Goal: Obtain resource: Obtain resource

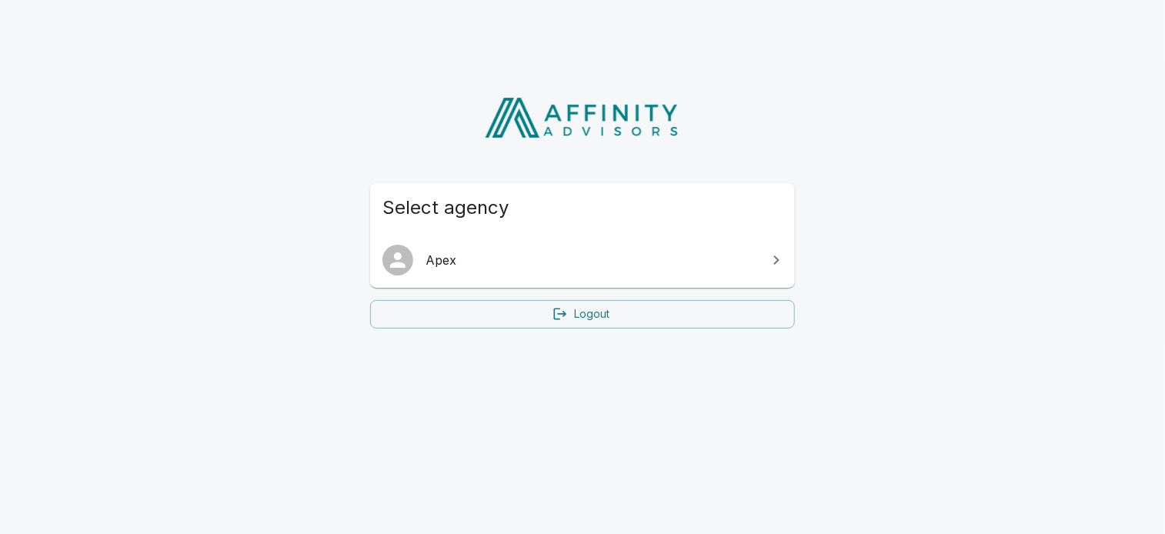
click at [581, 270] on link "Apex" at bounding box center [582, 260] width 425 height 43
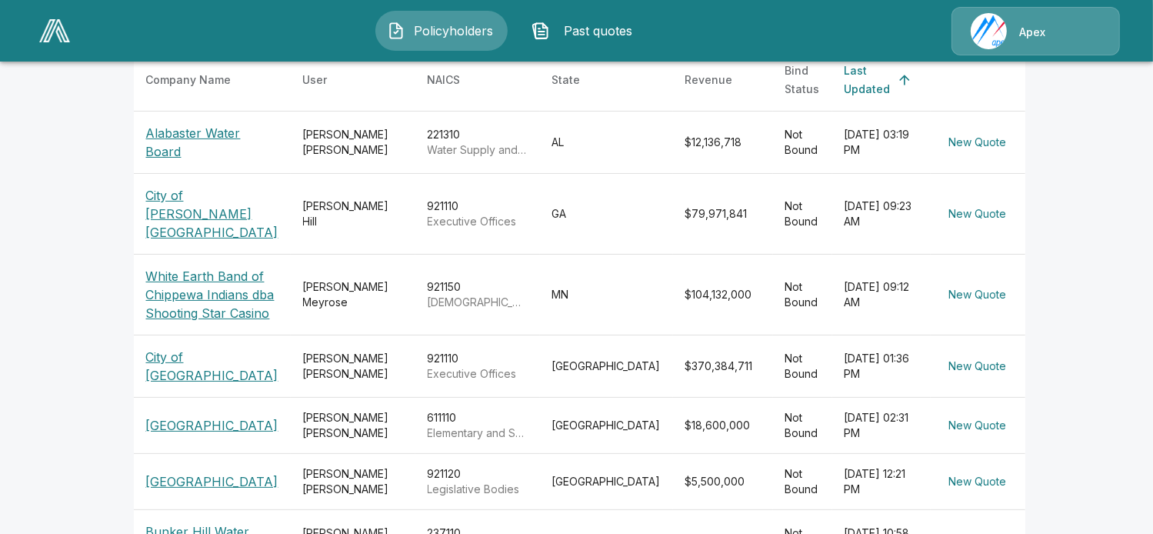
scroll to position [308, 0]
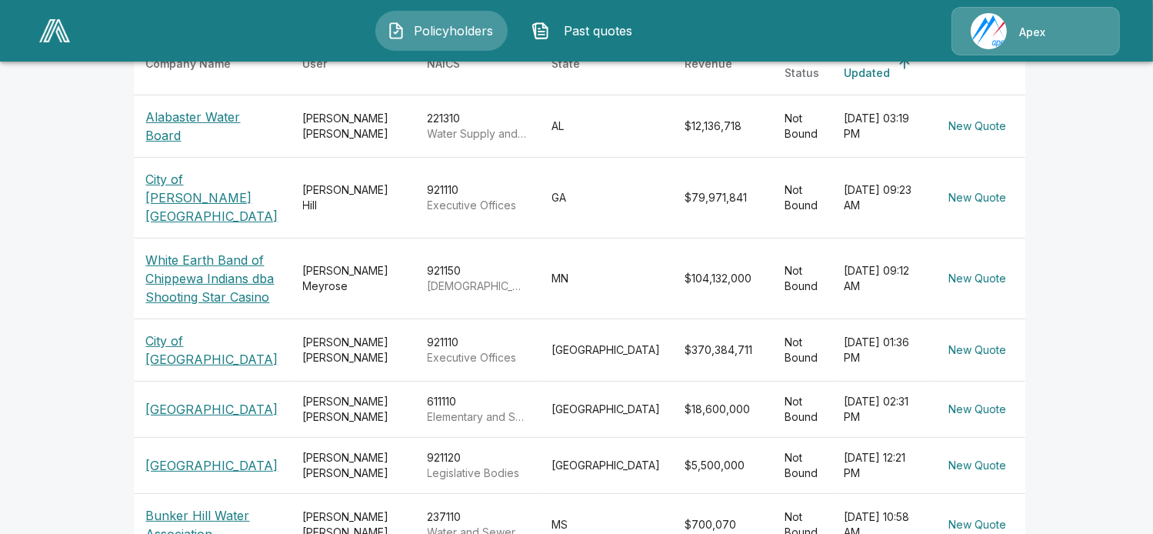
click at [239, 358] on p "City of Abilene" at bounding box center [212, 350] width 132 height 37
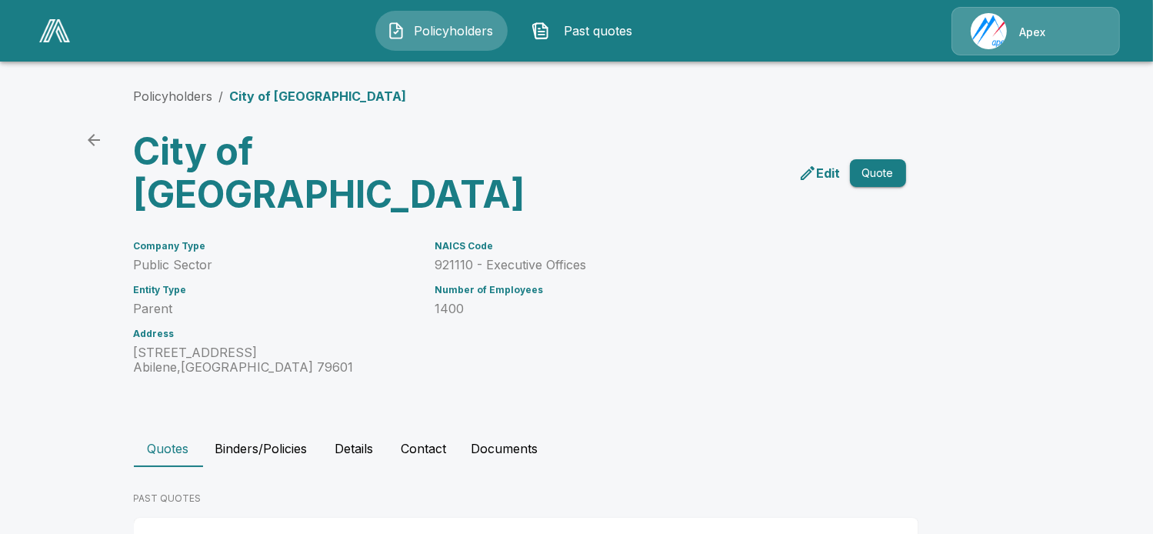
scroll to position [53, 0]
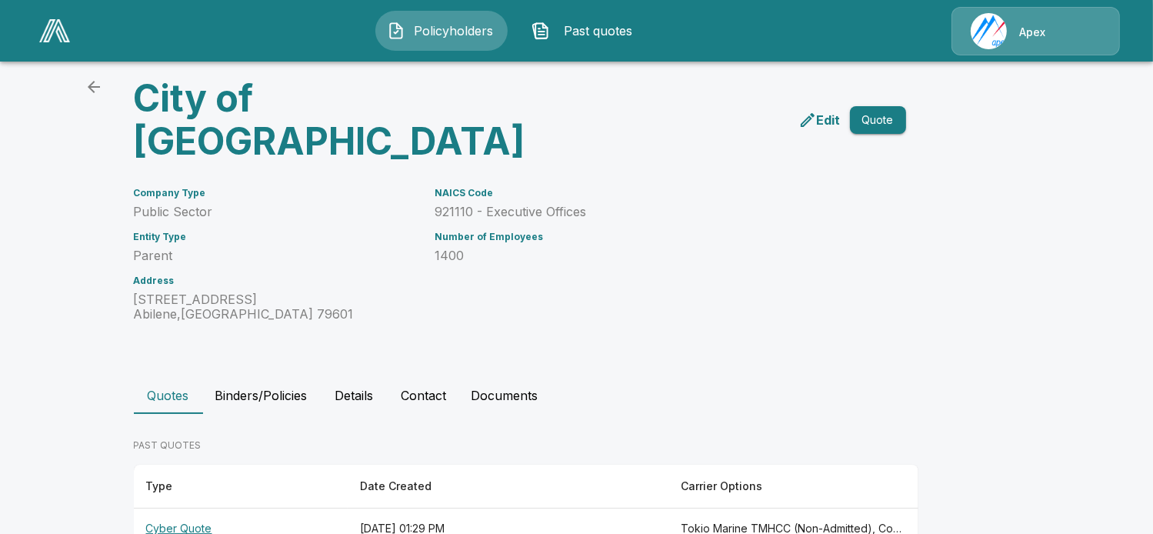
click at [213, 509] on th "Cyber Quote" at bounding box center [241, 529] width 214 height 41
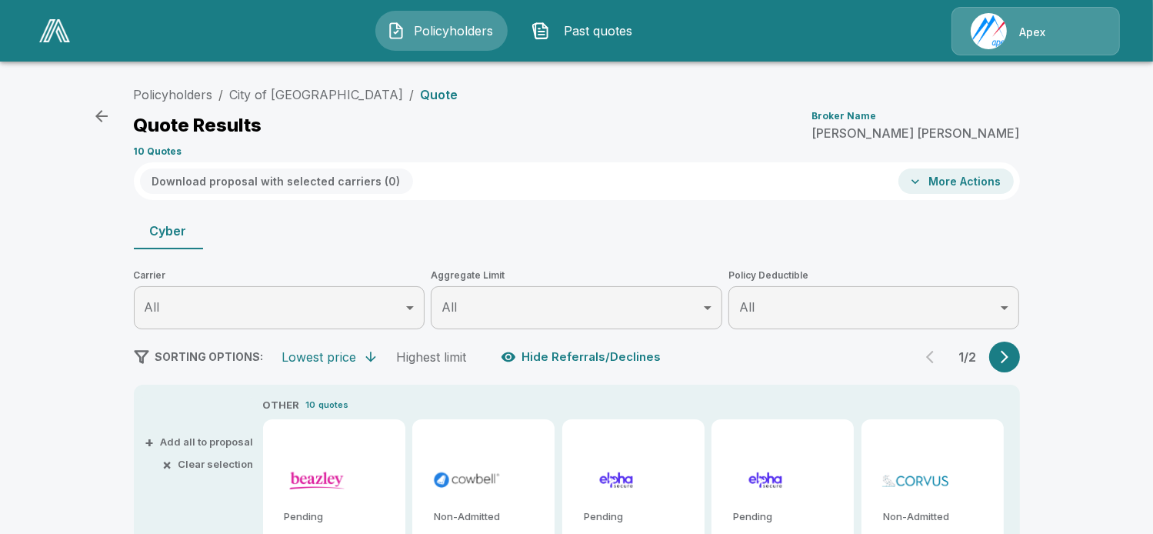
click at [323, 175] on button "Download proposal with selected carriers ( 0 )" at bounding box center [276, 181] width 273 height 25
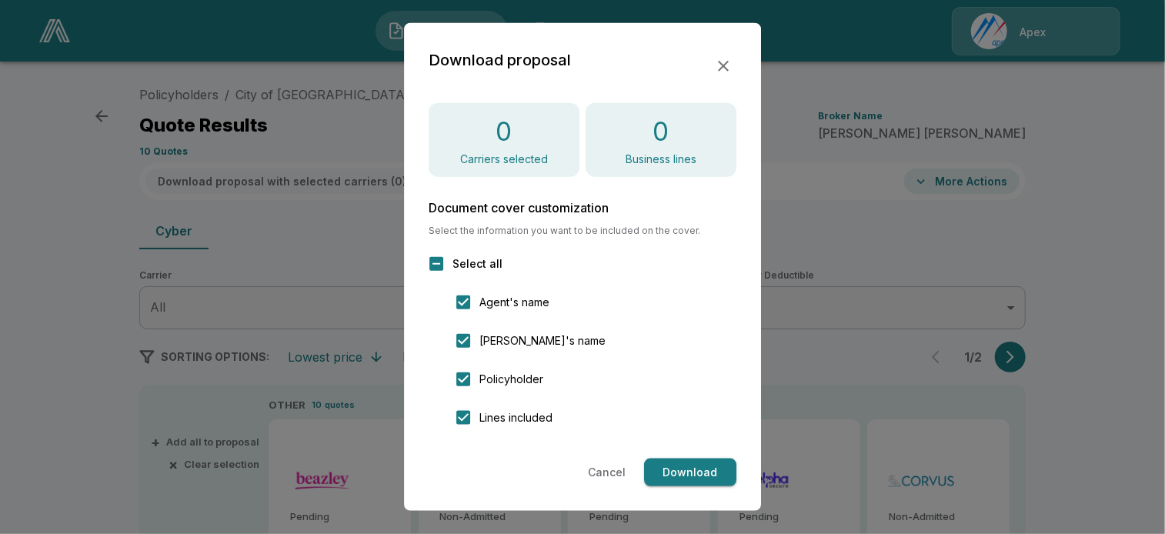
click at [790, 178] on div at bounding box center [582, 267] width 1165 height 534
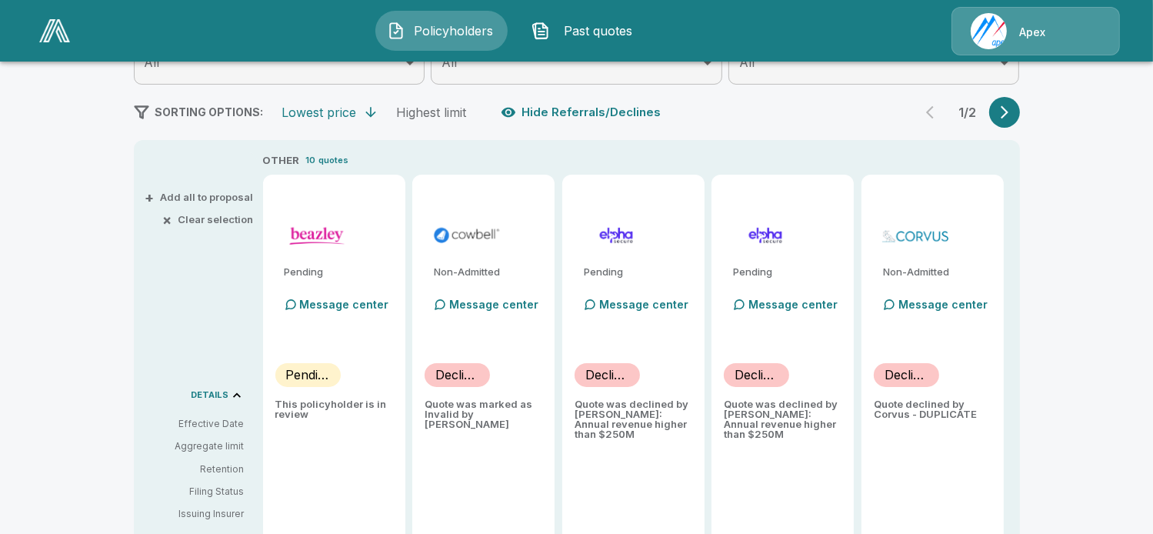
scroll to position [271, 0]
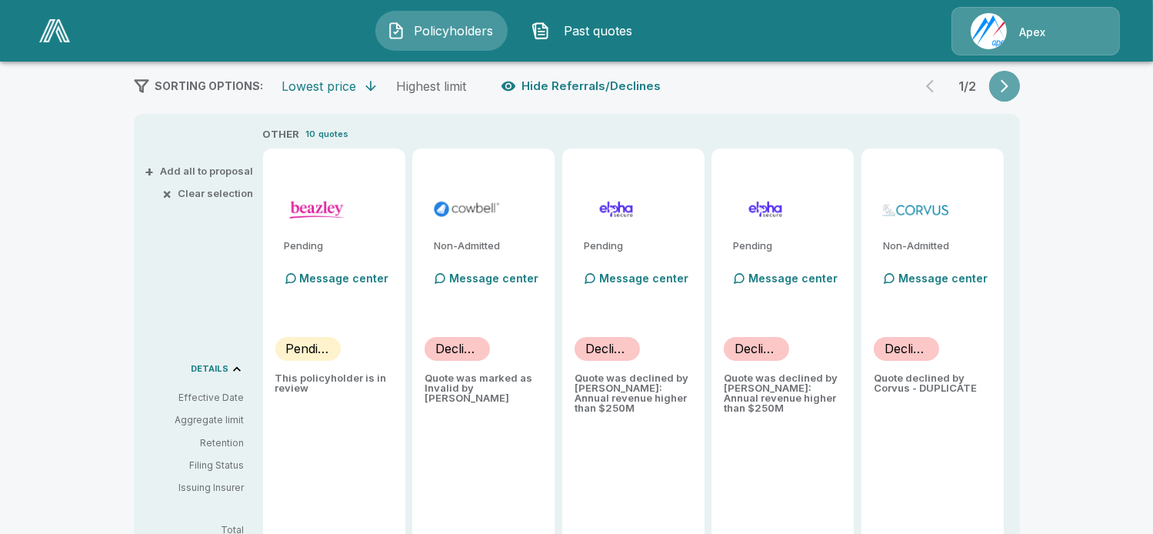
click at [1007, 80] on icon "button" at bounding box center [1005, 86] width 8 height 13
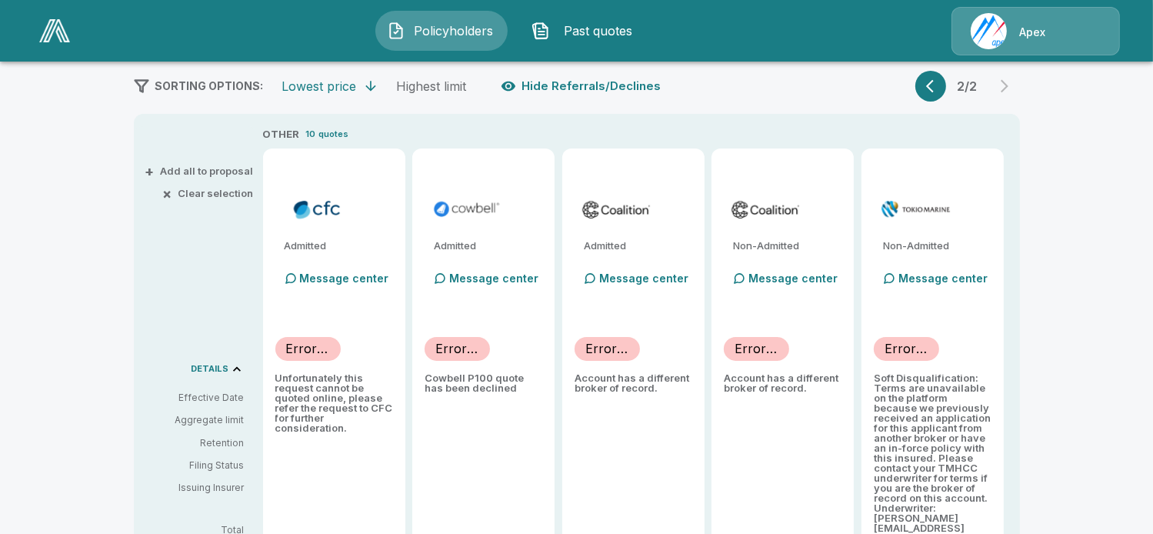
drag, startPoint x: 829, startPoint y: 172, endPoint x: 814, endPoint y: 179, distance: 16.5
drag, startPoint x: 814, startPoint y: 179, endPoint x: 686, endPoint y: 151, distance: 131.6
click at [686, 151] on div "Admitted Message center Errored Account has a different broker of record." at bounding box center [633, 360] width 142 height 423
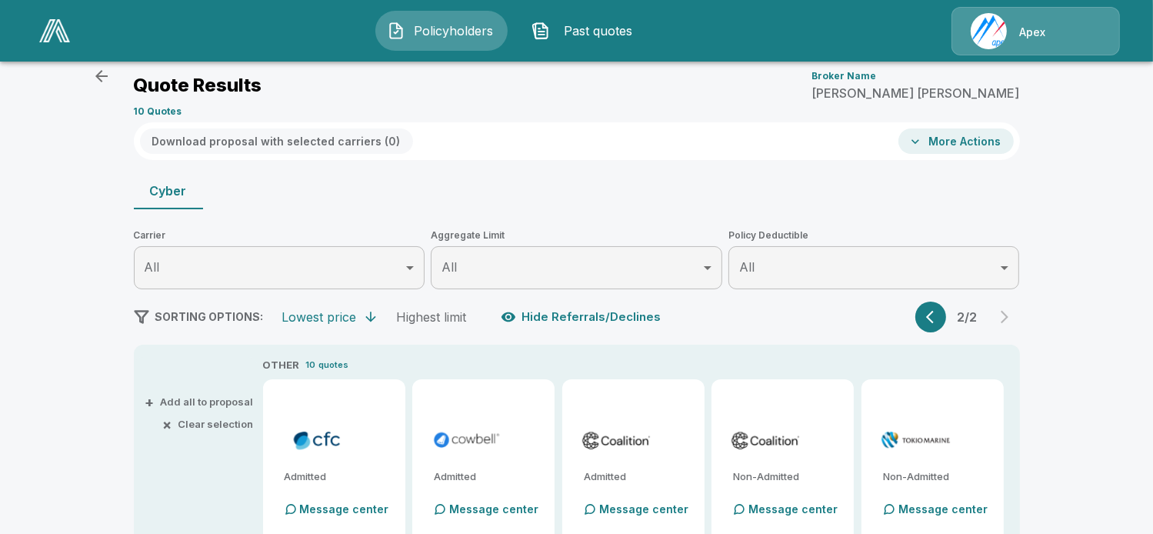
scroll to position [0, 0]
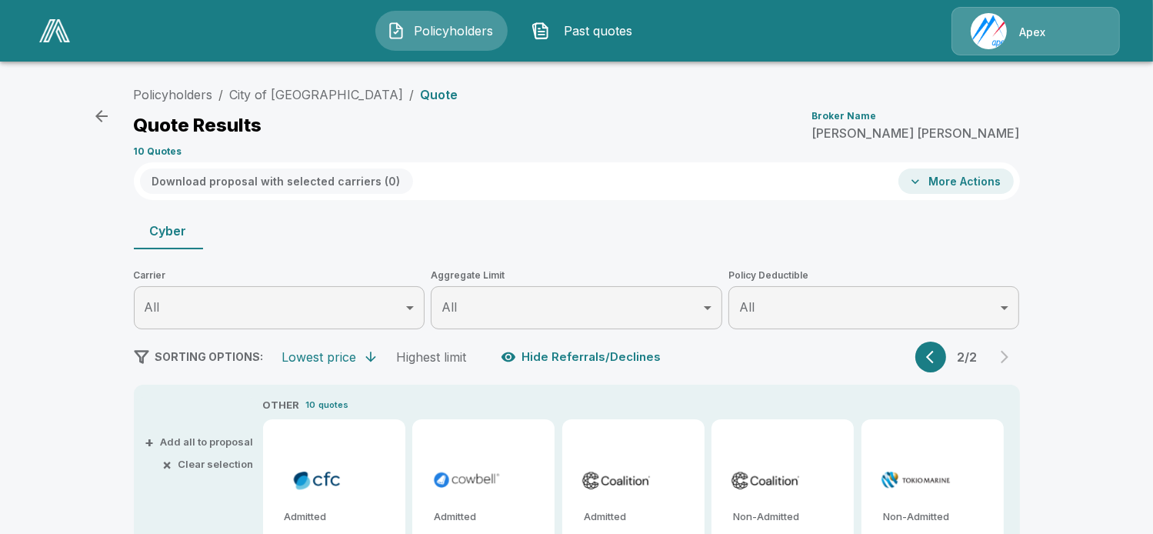
click at [958, 162] on div "Download proposal with selected carriers ( 0 ) More Actions" at bounding box center [577, 181] width 886 height 38
click at [954, 173] on button "More Actions" at bounding box center [956, 181] width 115 height 25
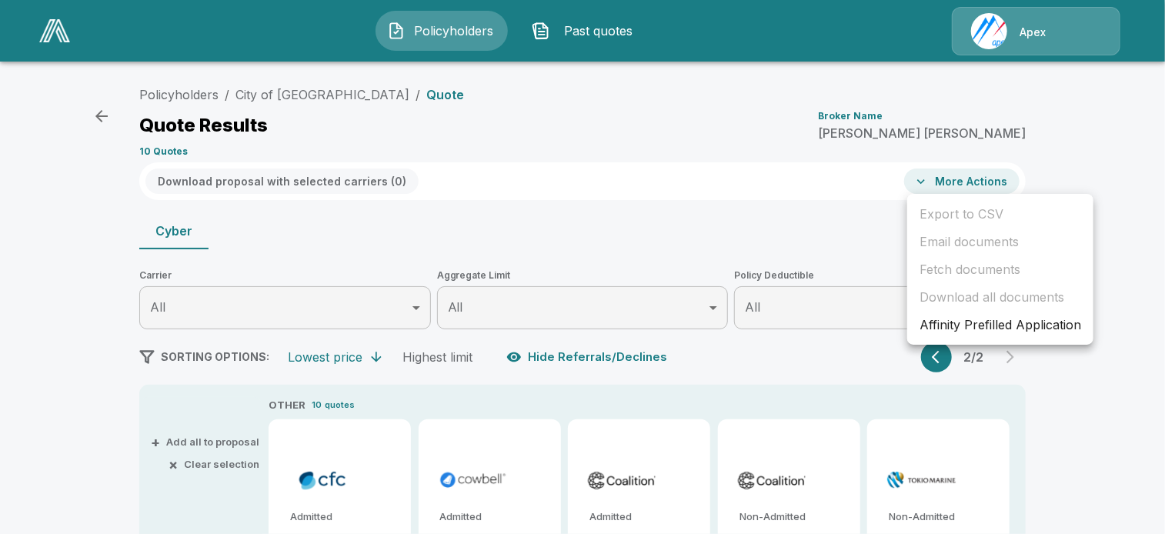
click at [877, 180] on div at bounding box center [582, 267] width 1165 height 534
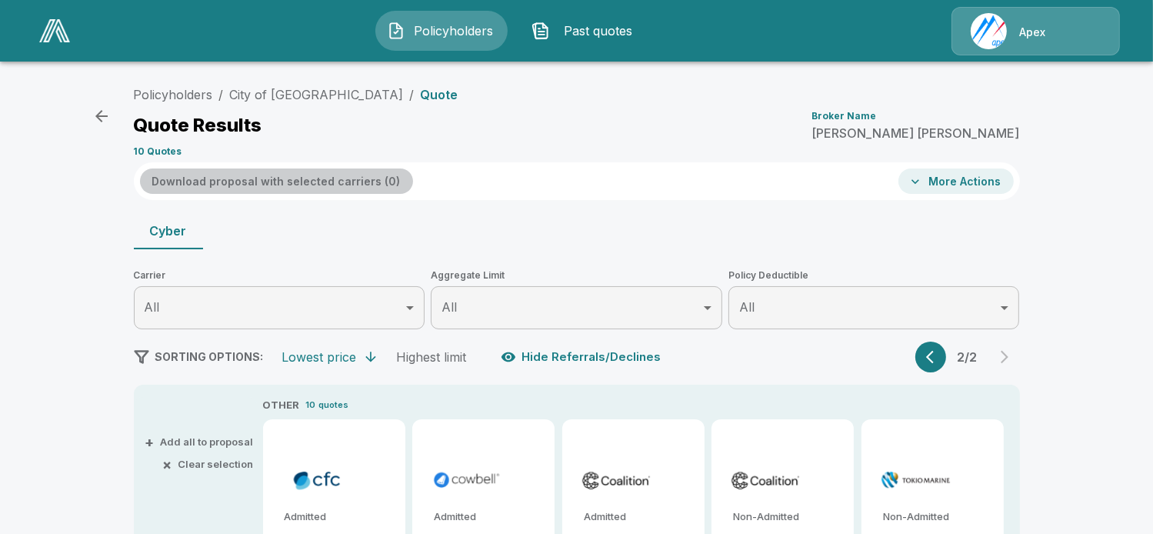
click at [334, 185] on button "Download proposal with selected carriers ( 0 )" at bounding box center [276, 181] width 273 height 25
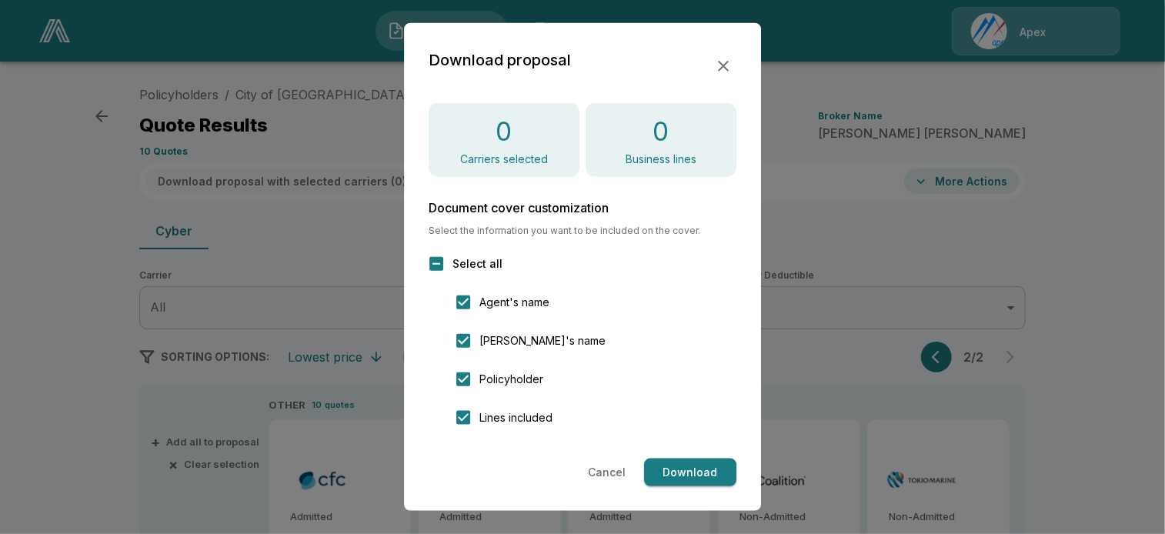
click at [510, 129] on h4 "0" at bounding box center [504, 131] width 16 height 32
click at [748, 69] on div "Download proposal 0 Carriers selected 0 Business lines Document cover customiza…" at bounding box center [582, 267] width 357 height 488
click at [721, 65] on icon "button" at bounding box center [723, 66] width 18 height 18
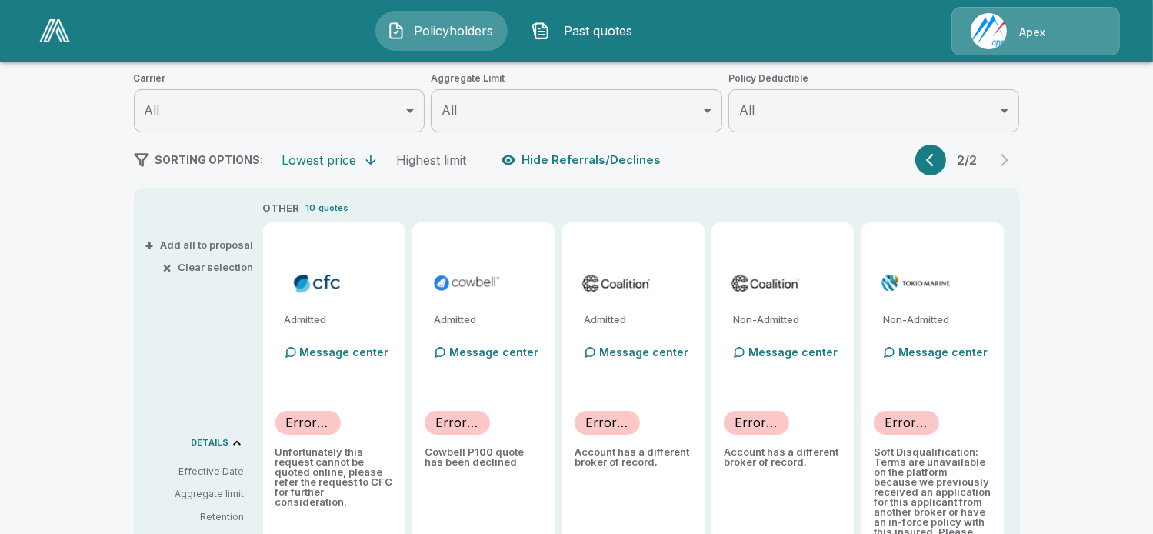
scroll to position [194, 0]
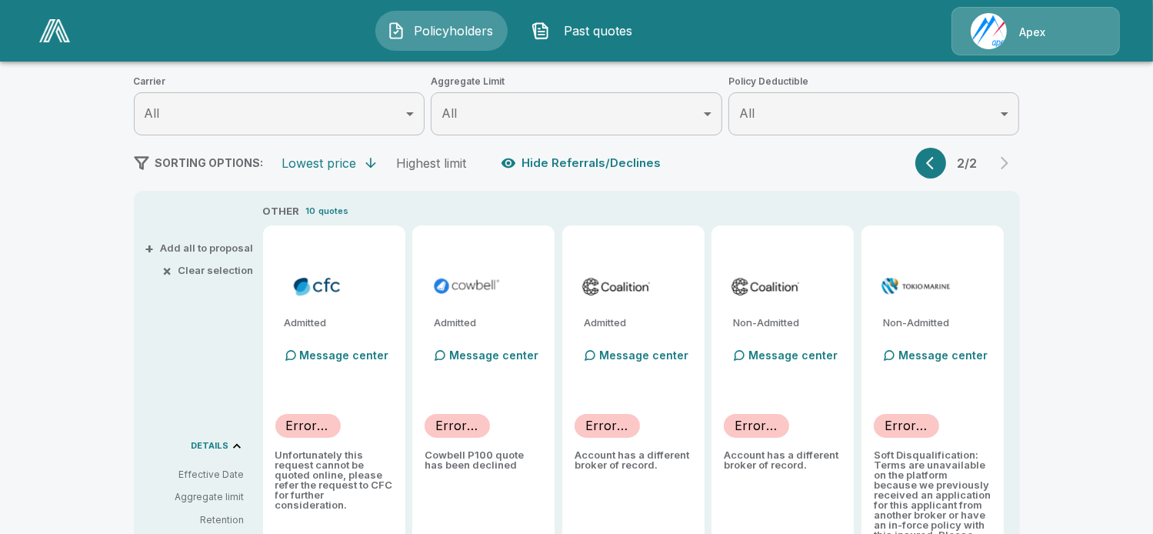
click at [934, 159] on icon "button" at bounding box center [930, 163] width 8 height 13
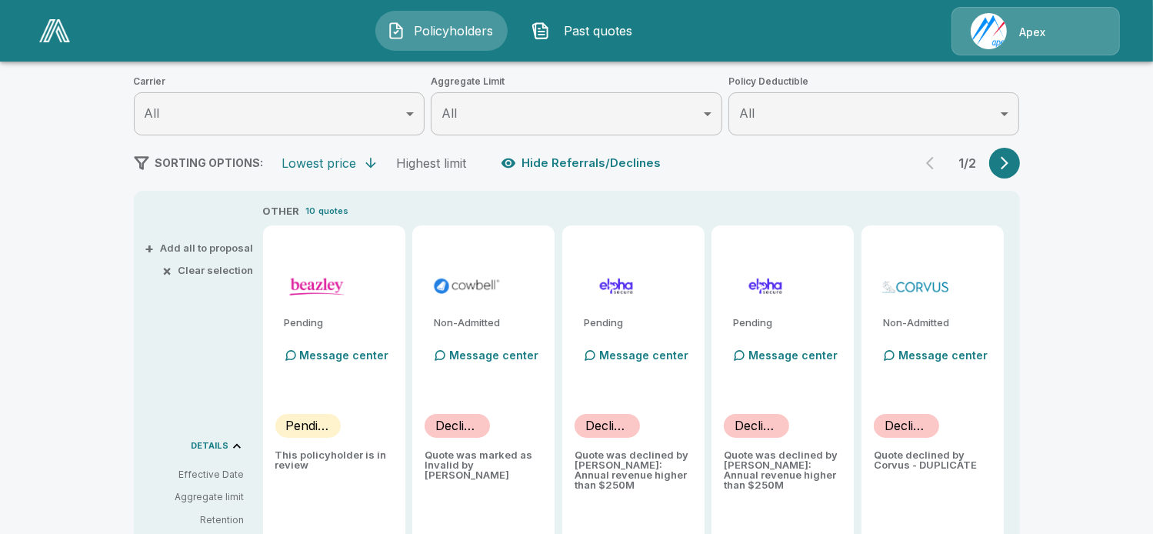
click at [1009, 161] on icon "button" at bounding box center [1005, 163] width 8 height 13
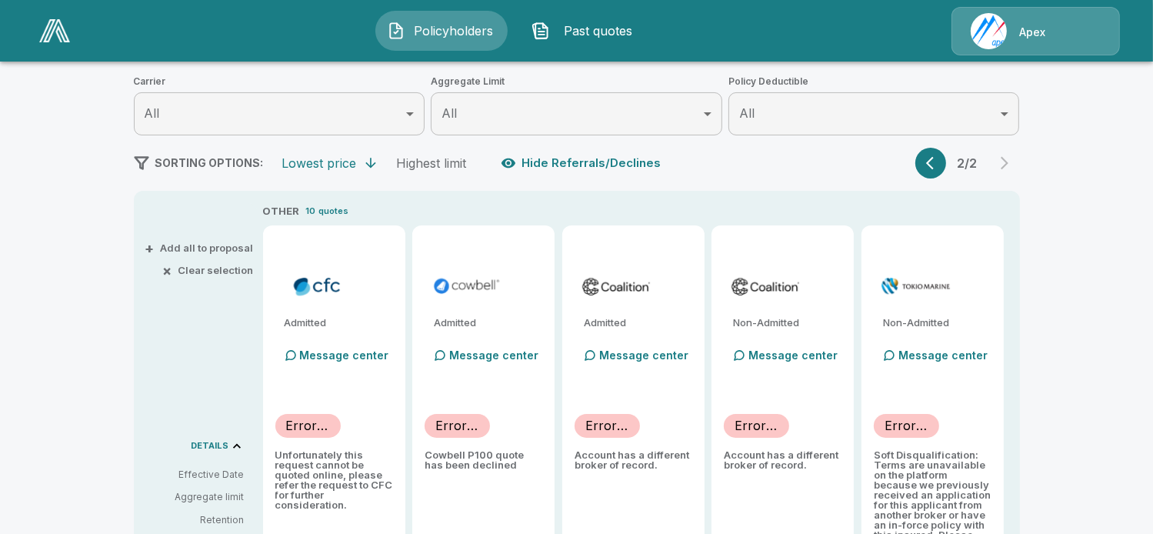
click at [1007, 164] on div "2 / 2" at bounding box center [968, 163] width 105 height 31
click at [946, 157] on button "button" at bounding box center [931, 163] width 31 height 31
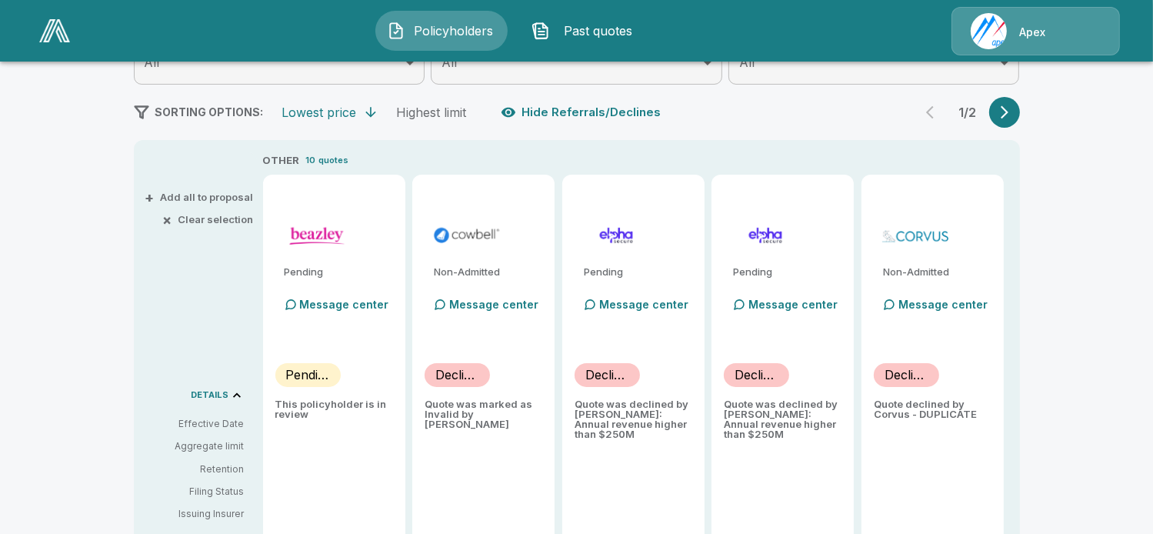
scroll to position [271, 0]
